Goal: Use online tool/utility: Utilize a website feature to perform a specific function

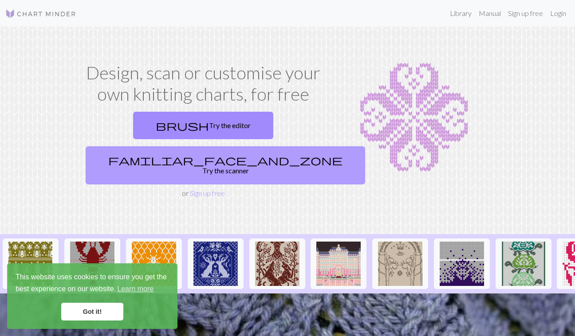
click at [280, 146] on link "familiar_face_and_zone Try the scanner" at bounding box center [225, 165] width 279 height 38
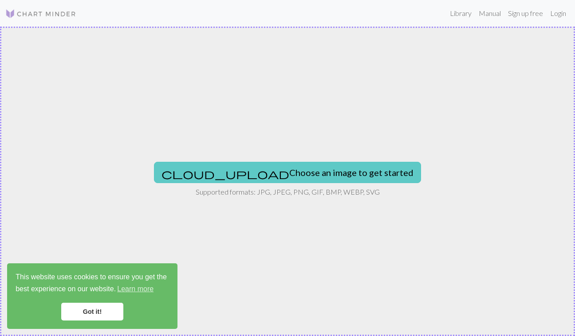
click at [301, 173] on button "cloud_upload Choose an image to get started" at bounding box center [287, 172] width 267 height 21
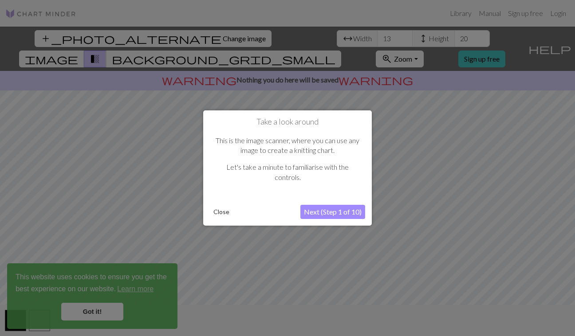
click at [354, 211] on button "Next (Step 1 of 10)" at bounding box center [332, 212] width 65 height 14
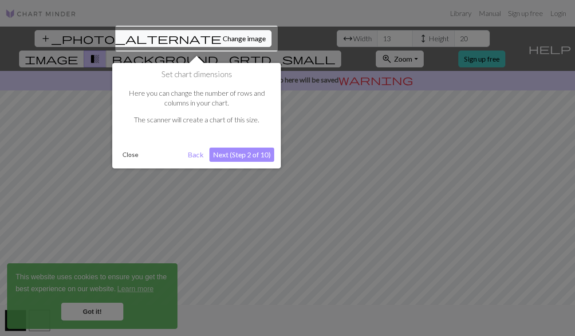
click at [227, 154] on button "Next (Step 2 of 10)" at bounding box center [241, 155] width 65 height 14
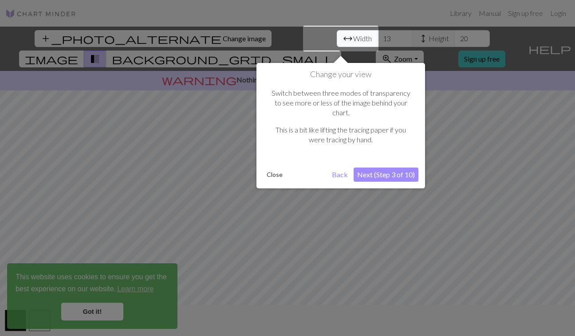
click at [399, 168] on button "Next (Step 3 of 10)" at bounding box center [385, 175] width 65 height 14
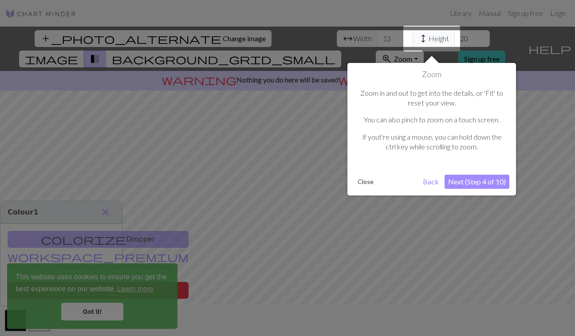
click at [477, 182] on button "Next (Step 4 of 10)" at bounding box center [476, 182] width 65 height 14
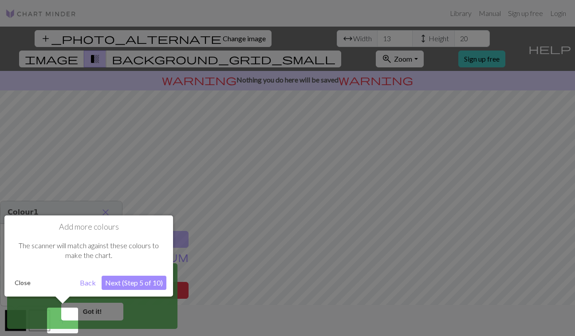
click at [138, 285] on button "Next (Step 5 of 10)" at bounding box center [134, 283] width 65 height 14
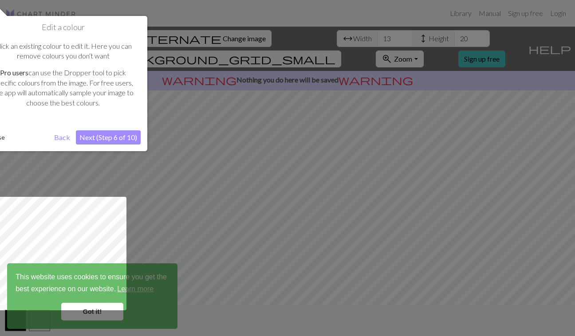
click at [114, 130] on button "Next (Step 6 of 10)" at bounding box center [108, 137] width 65 height 14
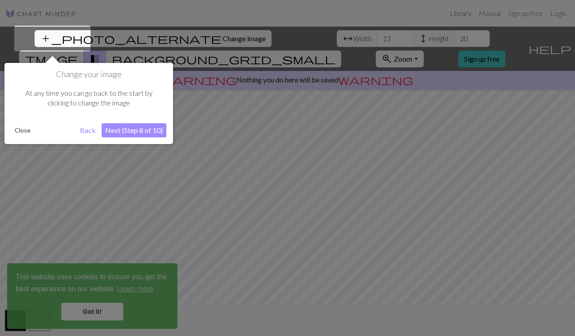
click at [114, 130] on button "Next (Step 8 of 10)" at bounding box center [134, 130] width 65 height 14
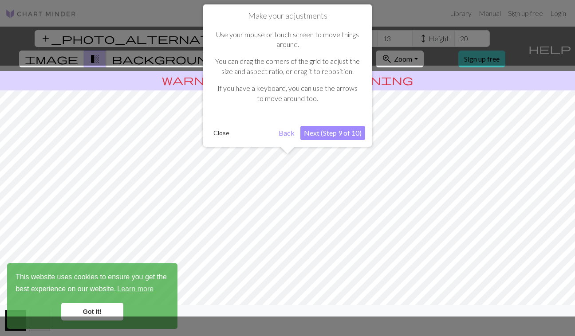
click at [335, 131] on button "Next (Step 9 of 10)" at bounding box center [332, 133] width 65 height 14
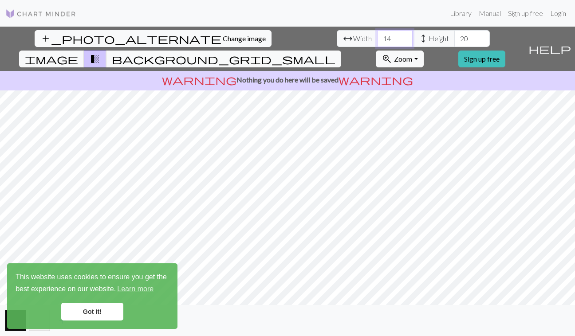
click at [377, 37] on input "14" at bounding box center [394, 38] width 35 height 17
click at [377, 37] on input "15" at bounding box center [394, 38] width 35 height 17
click at [377, 37] on input "16" at bounding box center [394, 38] width 35 height 17
click at [377, 37] on input "17" at bounding box center [394, 38] width 35 height 17
click at [377, 37] on input "18" at bounding box center [394, 38] width 35 height 17
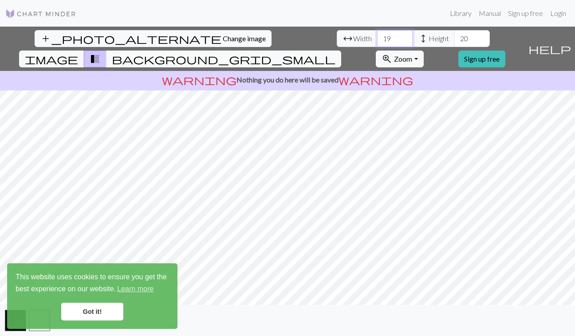
click at [377, 37] on input "19" at bounding box center [394, 38] width 35 height 17
click at [377, 37] on input "20" at bounding box center [394, 38] width 35 height 17
type input "21"
click at [377, 37] on input "21" at bounding box center [394, 38] width 35 height 17
drag, startPoint x: 252, startPoint y: 39, endPoint x: 234, endPoint y: 39, distance: 18.2
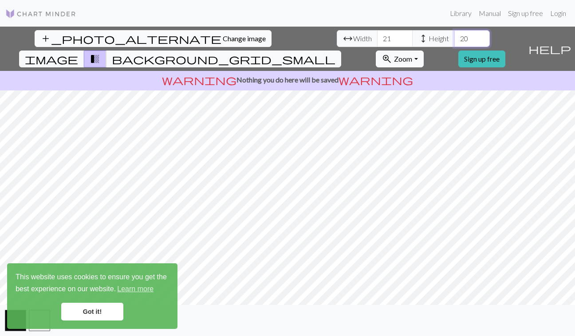
click at [336, 39] on div "arrow_range Width 21 height Height 20" at bounding box center [412, 38] width 153 height 17
type input "60"
click at [377, 37] on input "21" at bounding box center [394, 38] width 35 height 17
click at [377, 37] on input "41" at bounding box center [394, 38] width 35 height 17
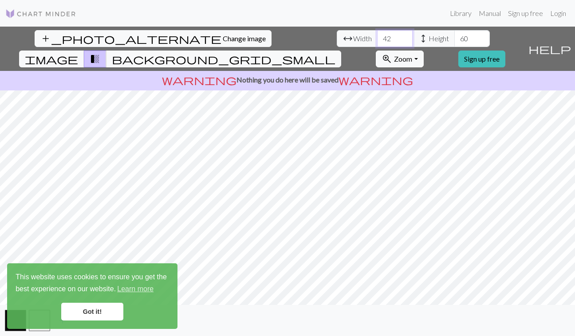
click at [377, 37] on input "42" at bounding box center [394, 38] width 35 height 17
click at [377, 37] on input "43" at bounding box center [394, 38] width 35 height 17
click at [377, 37] on input "44" at bounding box center [394, 38] width 35 height 17
click at [377, 37] on input "45" at bounding box center [394, 38] width 35 height 17
click at [377, 37] on input "46" at bounding box center [394, 38] width 35 height 17
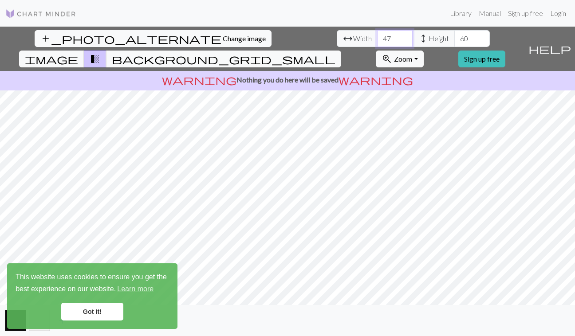
click at [377, 37] on input "47" at bounding box center [394, 38] width 35 height 17
click at [377, 37] on input "48" at bounding box center [394, 38] width 35 height 17
click at [377, 37] on input "49" at bounding box center [394, 38] width 35 height 17
click at [377, 37] on input "50" at bounding box center [394, 38] width 35 height 17
click at [377, 37] on input "51" at bounding box center [394, 38] width 35 height 17
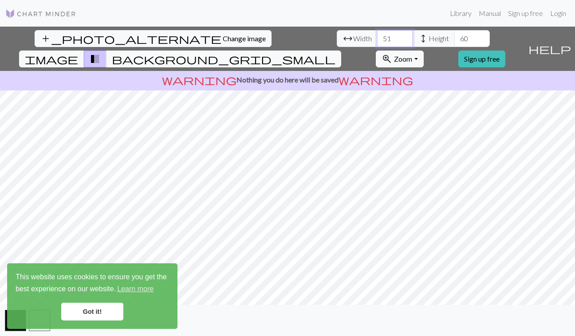
type input "52"
click at [377, 37] on input "52" at bounding box center [394, 38] width 35 height 17
click at [454, 38] on input "61" at bounding box center [471, 38] width 35 height 17
click at [454, 38] on input "62" at bounding box center [471, 38] width 35 height 17
click at [454, 38] on input "63" at bounding box center [471, 38] width 35 height 17
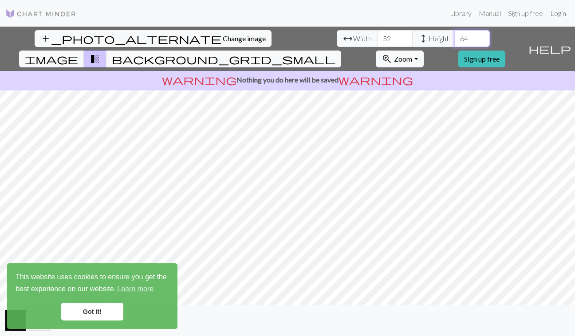
click at [454, 38] on input "64" at bounding box center [471, 38] width 35 height 17
click at [454, 38] on input "65" at bounding box center [471, 38] width 35 height 17
click at [454, 38] on input "66" at bounding box center [471, 38] width 35 height 17
click at [454, 38] on input "67" at bounding box center [471, 38] width 35 height 17
click at [454, 38] on input "68" at bounding box center [471, 38] width 35 height 17
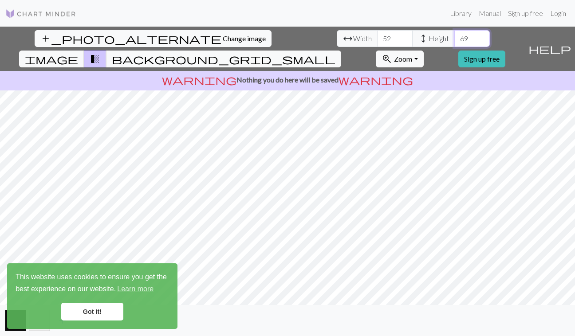
click at [454, 38] on input "69" at bounding box center [471, 38] width 35 height 17
click at [454, 38] on input "70" at bounding box center [471, 38] width 35 height 17
click at [454, 38] on input "71" at bounding box center [471, 38] width 35 height 17
click at [454, 40] on input "70" at bounding box center [471, 38] width 35 height 17
click at [454, 40] on input "69" at bounding box center [471, 38] width 35 height 17
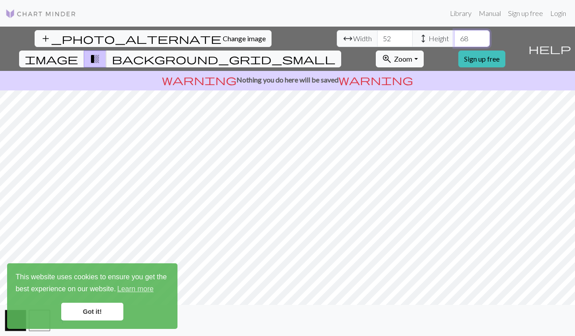
click at [454, 40] on input "68" at bounding box center [471, 38] width 35 height 17
click at [454, 40] on input "67" at bounding box center [471, 38] width 35 height 17
click at [454, 40] on input "66" at bounding box center [471, 38] width 35 height 17
type input "65"
click at [454, 40] on input "65" at bounding box center [471, 38] width 35 height 17
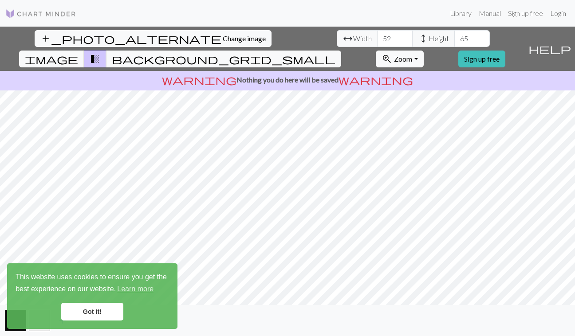
click at [92, 313] on link "Got it!" at bounding box center [92, 312] width 62 height 18
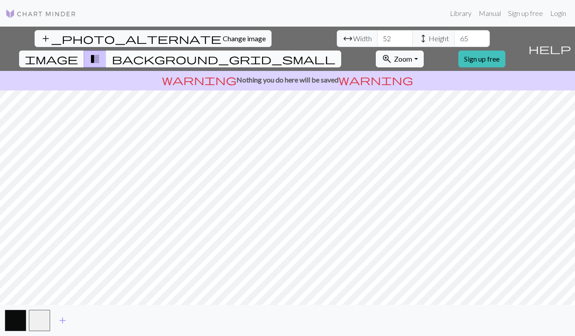
click at [335, 53] on span "background_grid_small" at bounding box center [223, 59] width 223 height 12
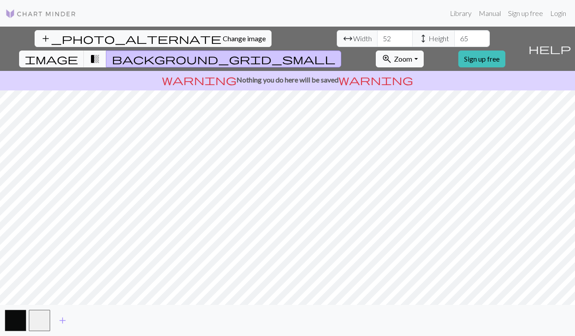
click at [335, 53] on span "background_grid_small" at bounding box center [223, 59] width 223 height 12
click at [106, 51] on button "transition_fade" at bounding box center [95, 59] width 23 height 17
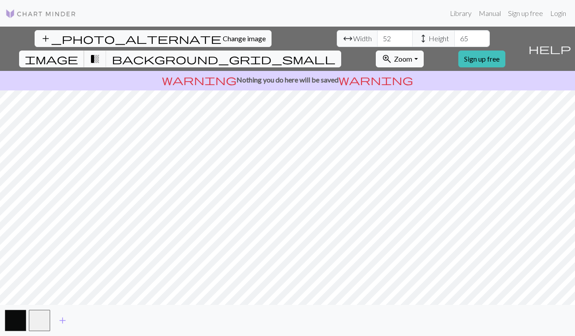
click at [78, 53] on span "image" at bounding box center [51, 59] width 53 height 12
click at [100, 53] on span "transition_fade" at bounding box center [95, 59] width 11 height 12
click at [423, 51] on button "zoom_in Zoom Zoom" at bounding box center [398, 59] width 47 height 17
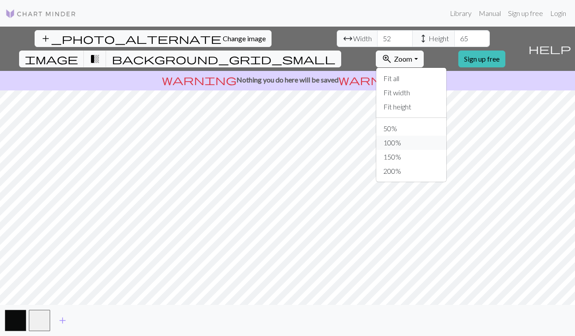
click at [429, 136] on button "100%" at bounding box center [411, 143] width 70 height 14
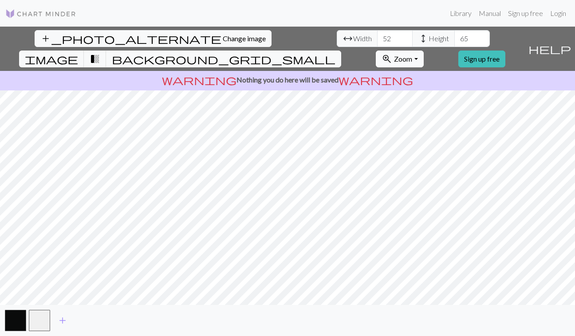
click at [423, 51] on button "zoom_in Zoom Zoom" at bounding box center [398, 59] width 47 height 17
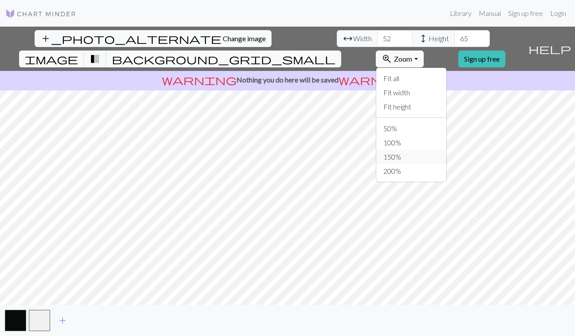
click at [440, 150] on button "150%" at bounding box center [411, 157] width 70 height 14
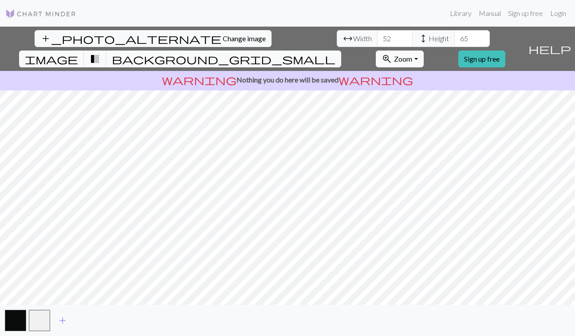
click at [423, 51] on button "zoom_in Zoom Zoom" at bounding box center [398, 59] width 47 height 17
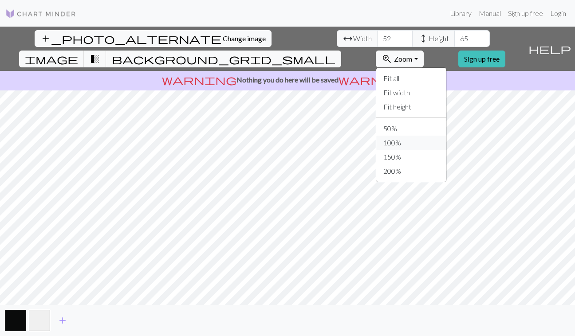
click at [438, 136] on button "100%" at bounding box center [411, 143] width 70 height 14
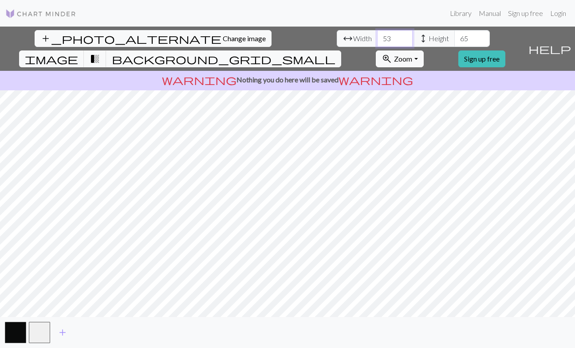
click at [377, 37] on input "53" at bounding box center [394, 38] width 35 height 17
click at [377, 41] on input "52" at bounding box center [394, 38] width 35 height 17
click at [377, 41] on input "51" at bounding box center [394, 38] width 35 height 17
click at [377, 41] on input "50" at bounding box center [394, 38] width 35 height 17
click at [377, 41] on input "49" at bounding box center [394, 38] width 35 height 17
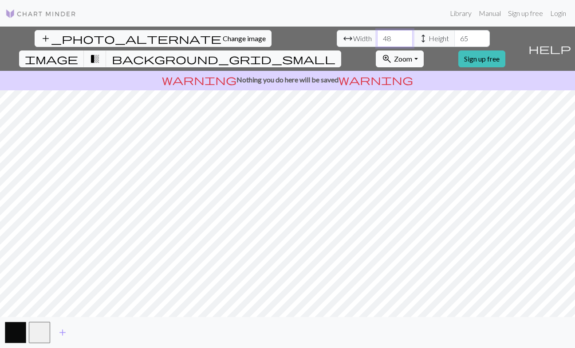
click at [377, 41] on input "48" at bounding box center [394, 38] width 35 height 17
click at [377, 41] on input "47" at bounding box center [394, 38] width 35 height 17
click at [377, 41] on input "46" at bounding box center [394, 38] width 35 height 17
click at [377, 41] on input "45" at bounding box center [394, 38] width 35 height 17
click at [377, 35] on input "46" at bounding box center [394, 38] width 35 height 17
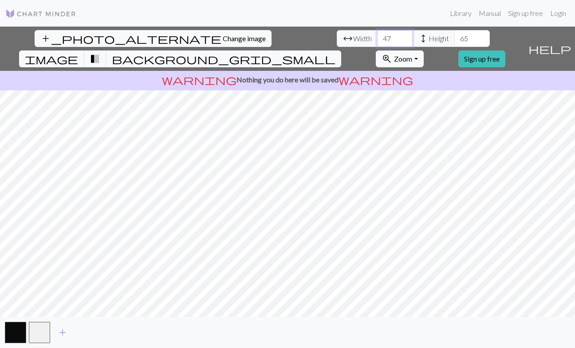
click at [377, 35] on input "47" at bounding box center [394, 38] width 35 height 17
type input "48"
click at [377, 35] on input "48" at bounding box center [394, 38] width 35 height 17
click at [454, 37] on input "66" at bounding box center [471, 38] width 35 height 17
click at [454, 37] on input "67" at bounding box center [471, 38] width 35 height 17
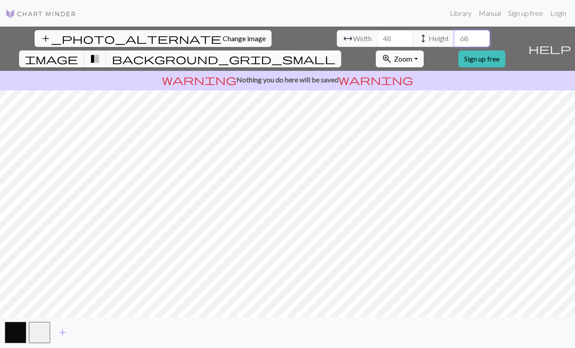
click at [454, 37] on input "68" at bounding box center [471, 38] width 35 height 17
click at [454, 37] on input "69" at bounding box center [471, 38] width 35 height 17
click at [454, 37] on input "70" at bounding box center [471, 38] width 35 height 17
click at [454, 37] on input "71" at bounding box center [471, 38] width 35 height 17
type input "72"
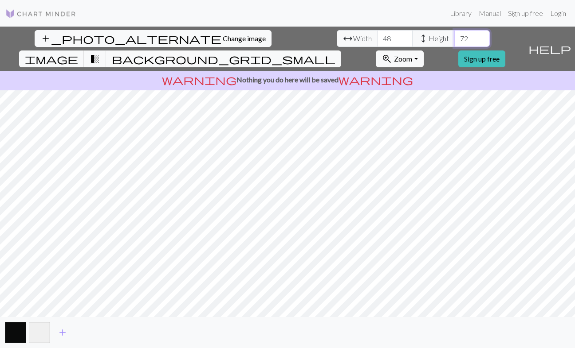
click at [454, 37] on input "72" at bounding box center [471, 38] width 35 height 17
click at [377, 40] on input "47" at bounding box center [394, 38] width 35 height 17
click at [377, 40] on input "46" at bounding box center [394, 38] width 35 height 17
click at [377, 40] on input "45" at bounding box center [394, 38] width 35 height 17
click at [377, 40] on input "44" at bounding box center [394, 38] width 35 height 17
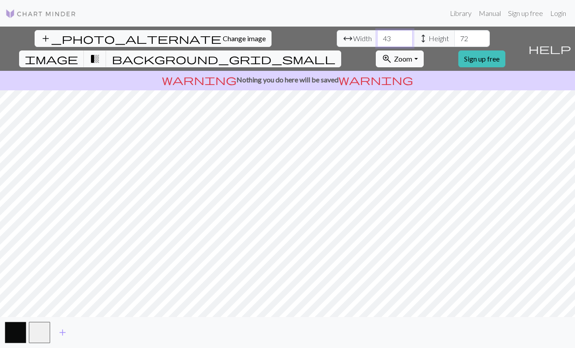
click at [377, 40] on input "43" at bounding box center [394, 38] width 35 height 17
click at [377, 40] on input "42" at bounding box center [394, 38] width 35 height 17
click at [377, 40] on input "41" at bounding box center [394, 38] width 35 height 17
click at [377, 40] on input "40" at bounding box center [394, 38] width 35 height 17
click at [377, 37] on input "41" at bounding box center [394, 38] width 35 height 17
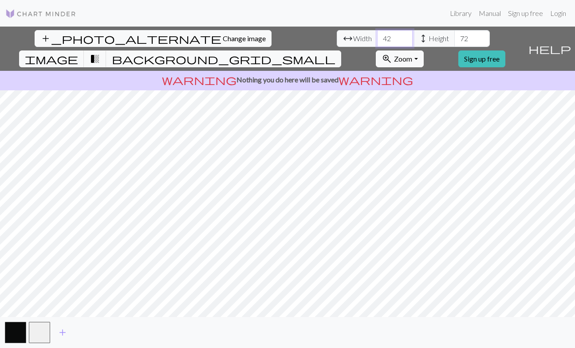
click at [377, 37] on input "42" at bounding box center [394, 38] width 35 height 17
click at [377, 37] on input "43" at bounding box center [394, 38] width 35 height 17
click at [377, 37] on input "44" at bounding box center [394, 38] width 35 height 17
click at [377, 37] on input "45" at bounding box center [394, 38] width 35 height 17
click at [377, 37] on input "46" at bounding box center [394, 38] width 35 height 17
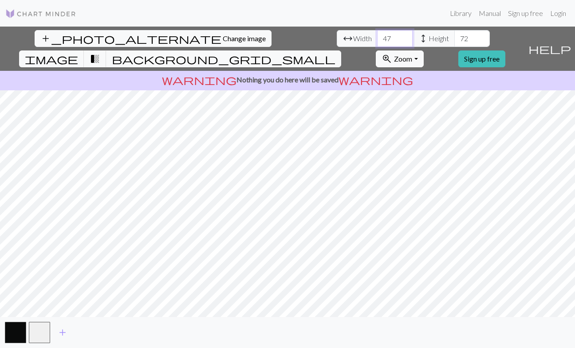
click at [377, 37] on input "47" at bounding box center [394, 38] width 35 height 17
click at [377, 37] on input "48" at bounding box center [394, 38] width 35 height 17
click at [377, 37] on input "49" at bounding box center [394, 38] width 35 height 17
click at [377, 37] on input "50" at bounding box center [394, 38] width 35 height 17
click at [377, 37] on input "51" at bounding box center [394, 38] width 35 height 17
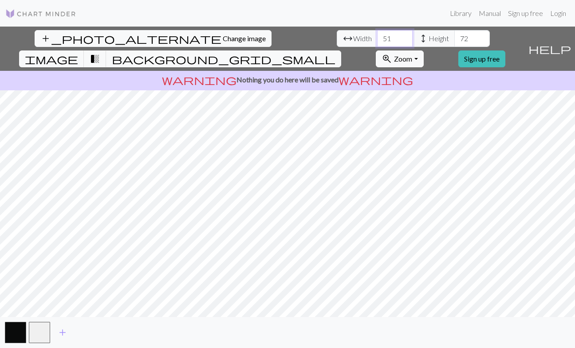
type input "52"
click at [377, 37] on input "52" at bounding box center [394, 38] width 35 height 17
click at [454, 35] on input "73" at bounding box center [471, 38] width 35 height 17
click at [454, 35] on input "74" at bounding box center [471, 38] width 35 height 17
click at [454, 35] on input "75" at bounding box center [471, 38] width 35 height 17
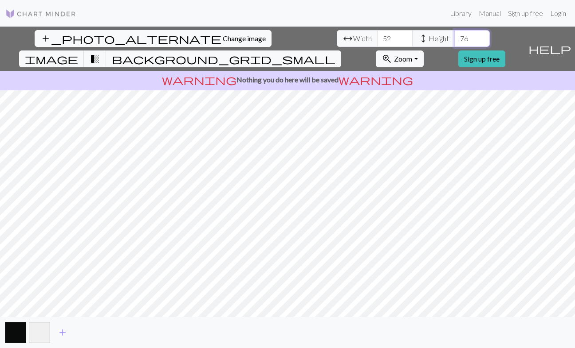
click at [454, 35] on input "76" at bounding box center [471, 38] width 35 height 17
click at [454, 35] on input "77" at bounding box center [471, 38] width 35 height 17
click at [454, 35] on input "78" at bounding box center [471, 38] width 35 height 17
click at [454, 35] on input "79" at bounding box center [471, 38] width 35 height 17
click at [78, 53] on span "image" at bounding box center [51, 59] width 53 height 12
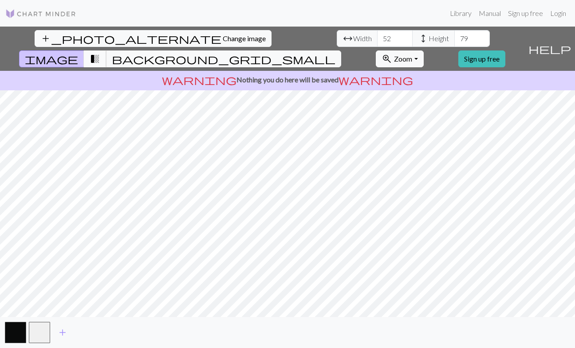
click at [100, 53] on span "transition_fade" at bounding box center [95, 59] width 11 height 12
click at [335, 53] on span "background_grid_small" at bounding box center [223, 59] width 223 height 12
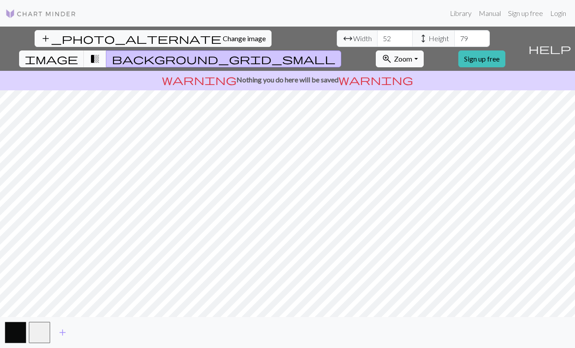
click at [100, 53] on span "transition_fade" at bounding box center [95, 59] width 11 height 12
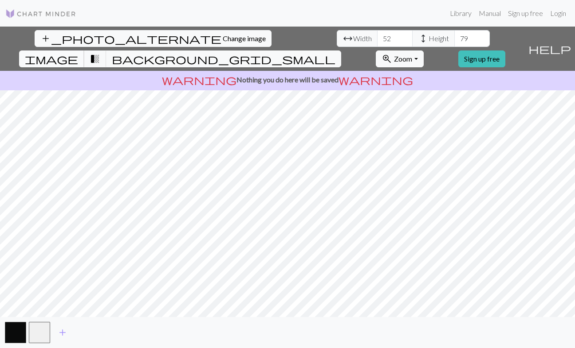
click at [78, 53] on span "image" at bounding box center [51, 59] width 53 height 12
click at [100, 53] on span "transition_fade" at bounding box center [95, 59] width 11 height 12
type input "80"
click at [454, 37] on input "80" at bounding box center [471, 38] width 35 height 17
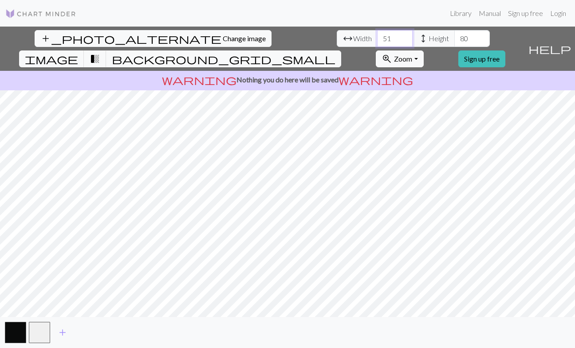
click at [377, 39] on input "51" at bounding box center [394, 38] width 35 height 17
click at [377, 39] on input "50" at bounding box center [394, 38] width 35 height 17
click at [377, 35] on input "51" at bounding box center [394, 38] width 35 height 17
type input "52"
click at [377, 35] on input "52" at bounding box center [394, 38] width 35 height 17
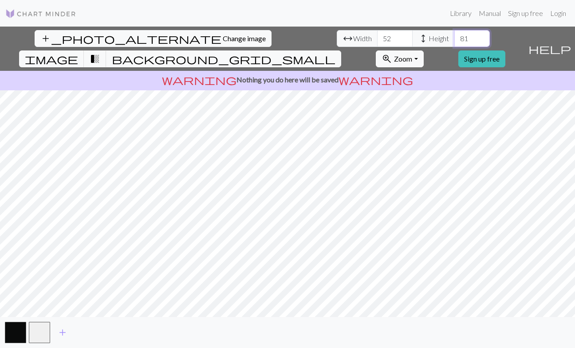
click at [454, 35] on input "81" at bounding box center [471, 38] width 35 height 17
click at [454, 35] on input "82" at bounding box center [471, 38] width 35 height 17
click at [454, 35] on input "83" at bounding box center [471, 38] width 35 height 17
click at [454, 35] on input "84" at bounding box center [471, 38] width 35 height 17
click at [454, 35] on input "85" at bounding box center [471, 38] width 35 height 17
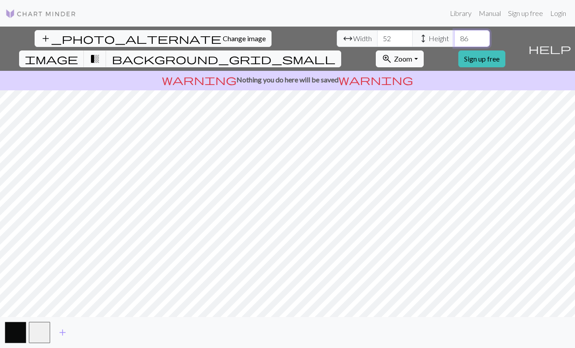
click at [454, 35] on input "86" at bounding box center [471, 38] width 35 height 17
click at [454, 39] on input "85" at bounding box center [471, 38] width 35 height 17
click at [454, 39] on input "84" at bounding box center [471, 38] width 35 height 17
click at [454, 39] on input "83" at bounding box center [471, 38] width 35 height 17
click at [454, 39] on input "82" at bounding box center [471, 38] width 35 height 17
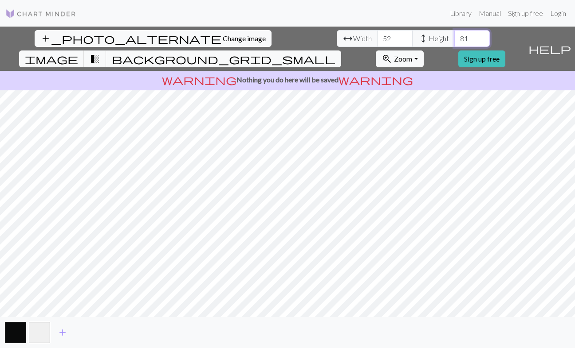
click at [454, 39] on input "81" at bounding box center [471, 38] width 35 height 17
click at [454, 39] on input "80" at bounding box center [471, 38] width 35 height 17
click at [454, 39] on input "79" at bounding box center [471, 38] width 35 height 17
click at [454, 39] on input "78" at bounding box center [471, 38] width 35 height 17
click at [454, 39] on input "77" at bounding box center [471, 38] width 35 height 17
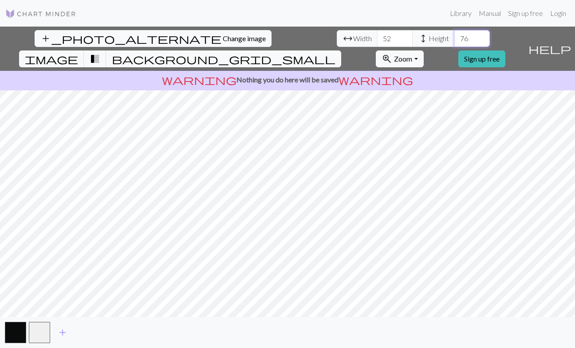
click at [454, 39] on input "76" at bounding box center [471, 38] width 35 height 17
click at [454, 39] on input "75" at bounding box center [471, 38] width 35 height 17
click at [454, 39] on input "74" at bounding box center [471, 38] width 35 height 17
click at [454, 39] on input "73" at bounding box center [471, 38] width 35 height 17
type input "72"
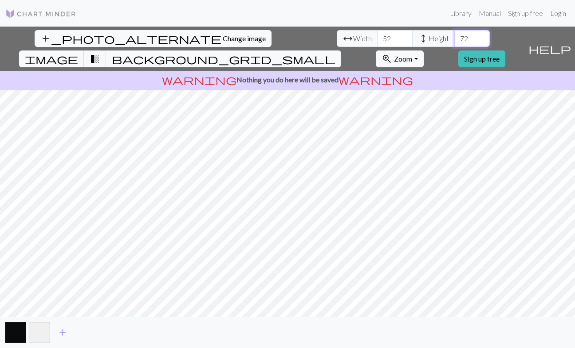
click at [454, 39] on input "72" at bounding box center [471, 38] width 35 height 17
